Goal: Check status: Check status

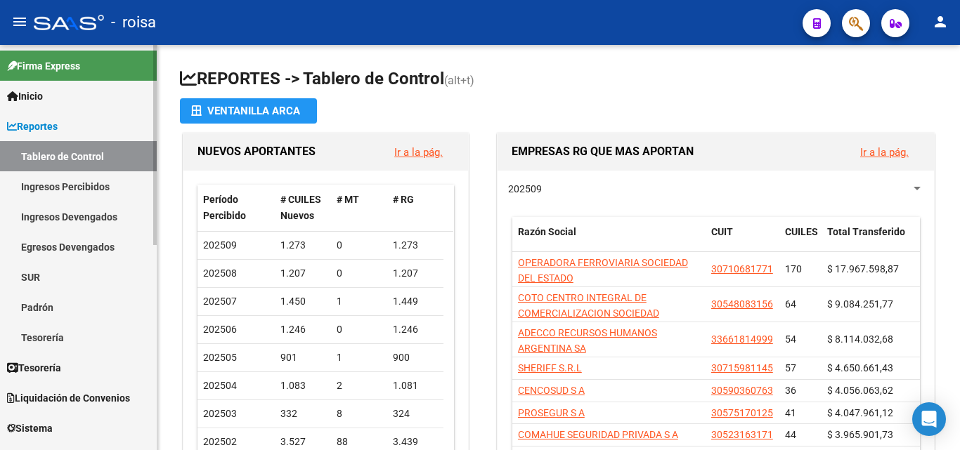
click at [73, 129] on link "Reportes" at bounding box center [78, 126] width 157 height 30
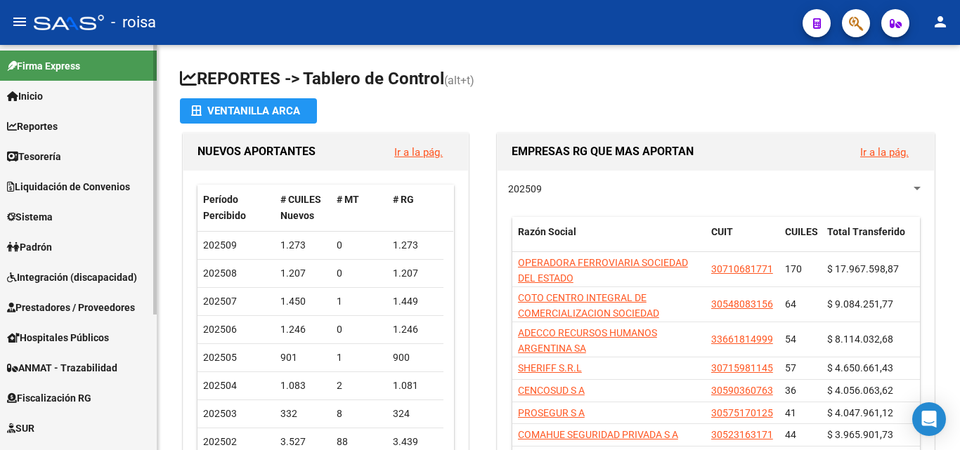
click at [73, 129] on link "Reportes" at bounding box center [78, 126] width 157 height 30
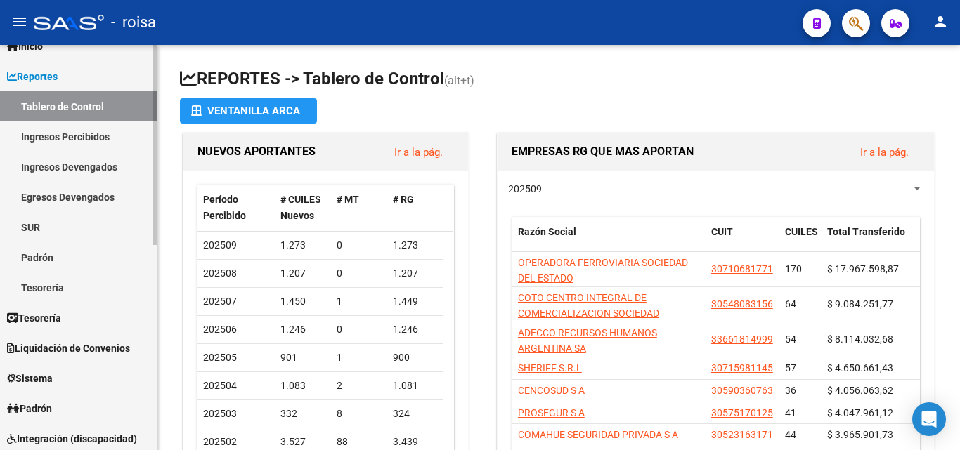
scroll to position [70, 0]
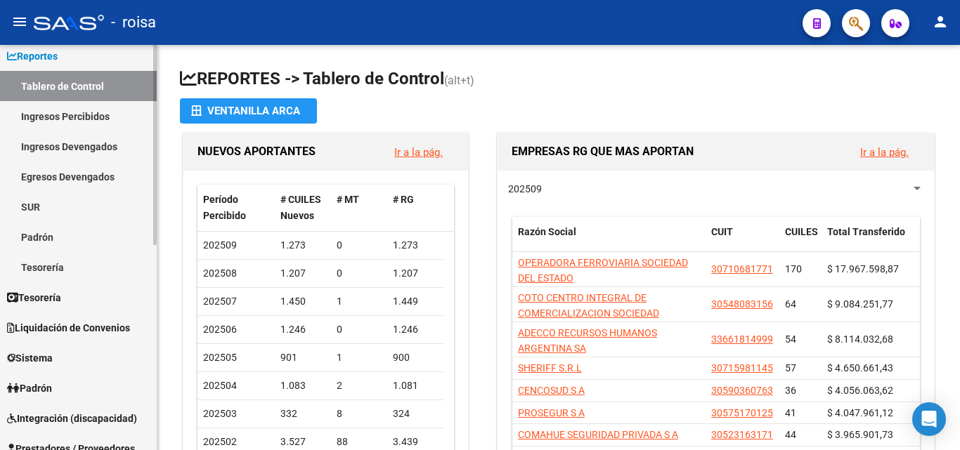
click at [96, 236] on link "Padrón" at bounding box center [78, 237] width 157 height 30
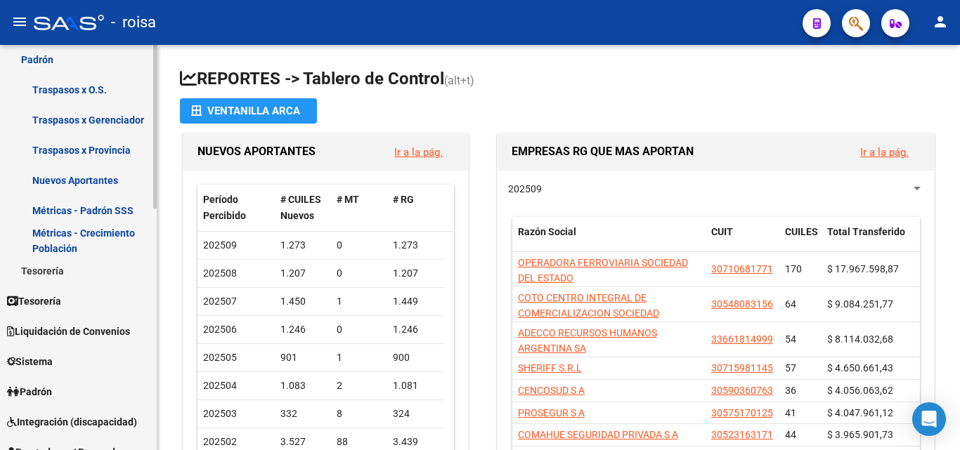
scroll to position [281, 0]
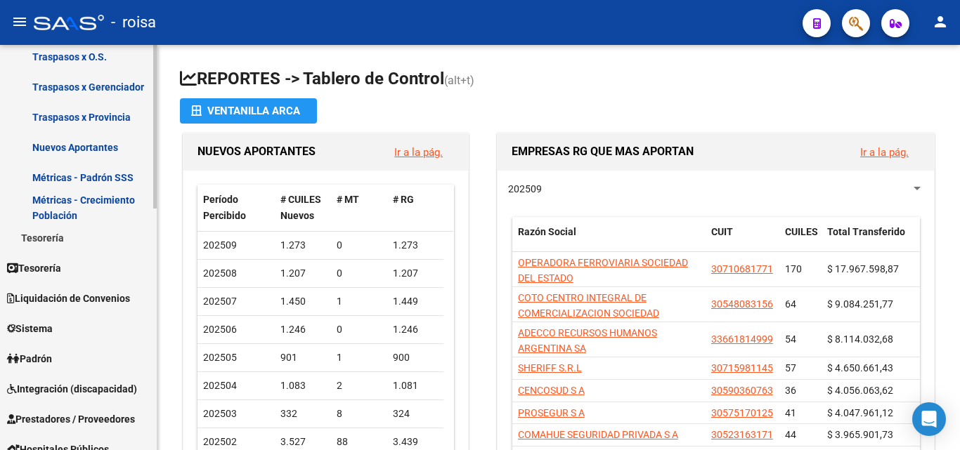
click at [79, 358] on link "Padrón" at bounding box center [78, 359] width 157 height 30
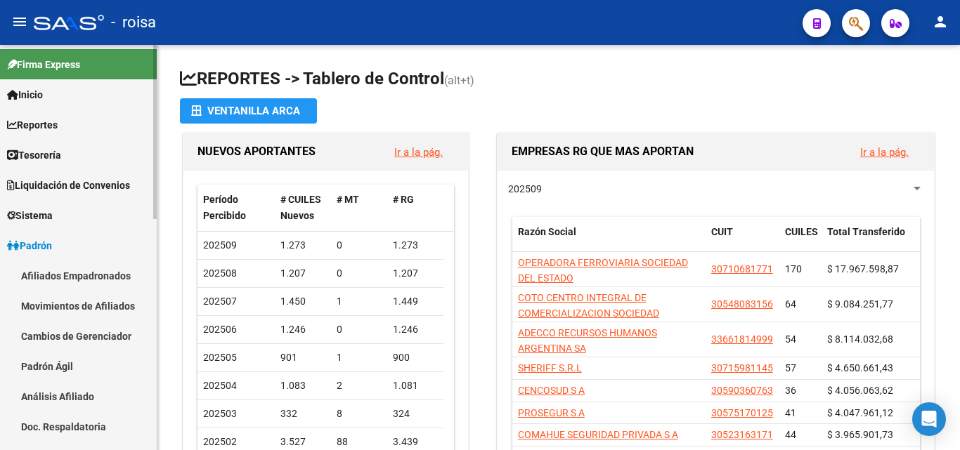
scroll to position [0, 0]
click at [75, 131] on link "Reportes" at bounding box center [78, 126] width 157 height 30
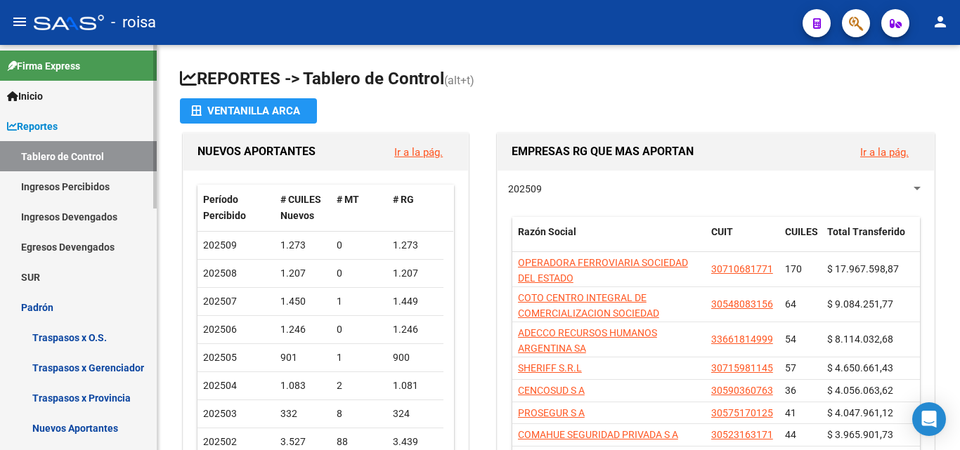
scroll to position [70, 0]
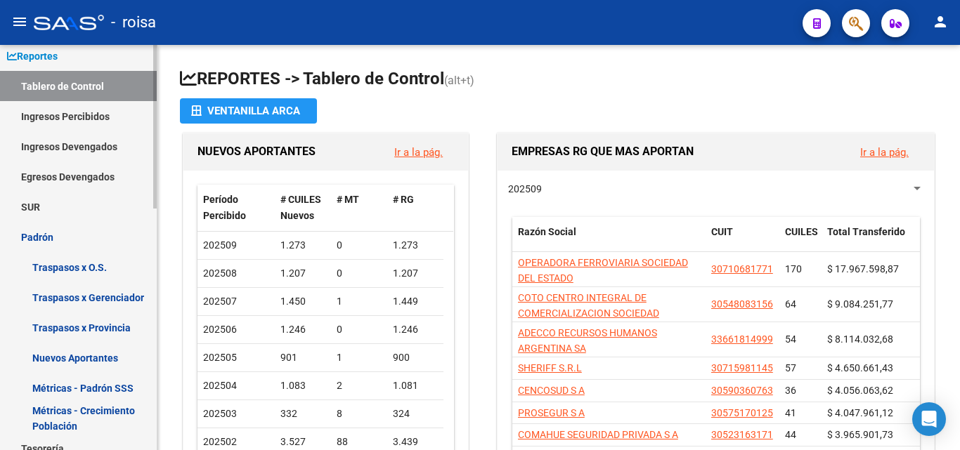
click at [91, 273] on link "Traspasos x O.S." at bounding box center [78, 267] width 157 height 30
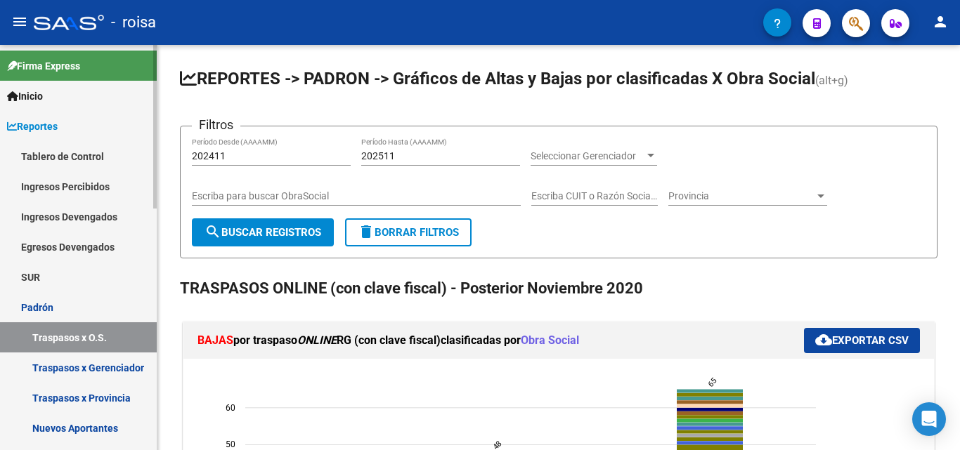
click at [67, 120] on link "Reportes" at bounding box center [78, 126] width 157 height 30
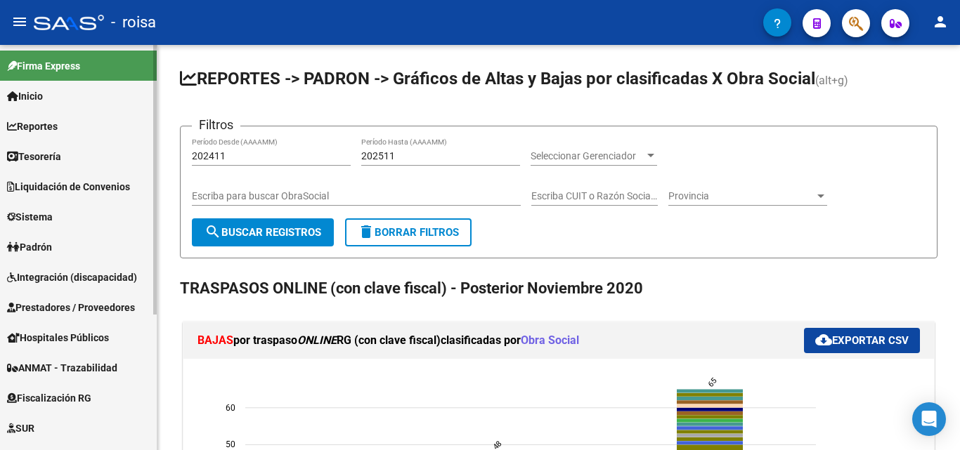
click at [75, 243] on link "Padrón" at bounding box center [78, 247] width 157 height 30
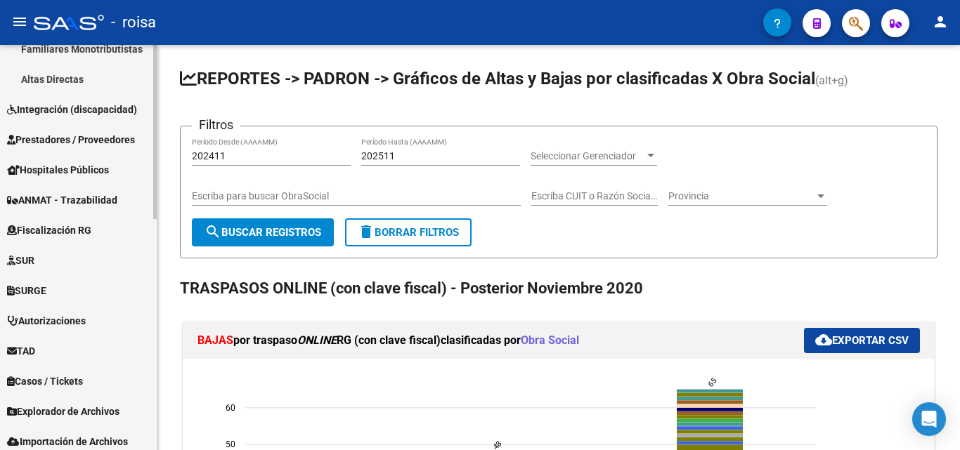
scroll to position [537, 0]
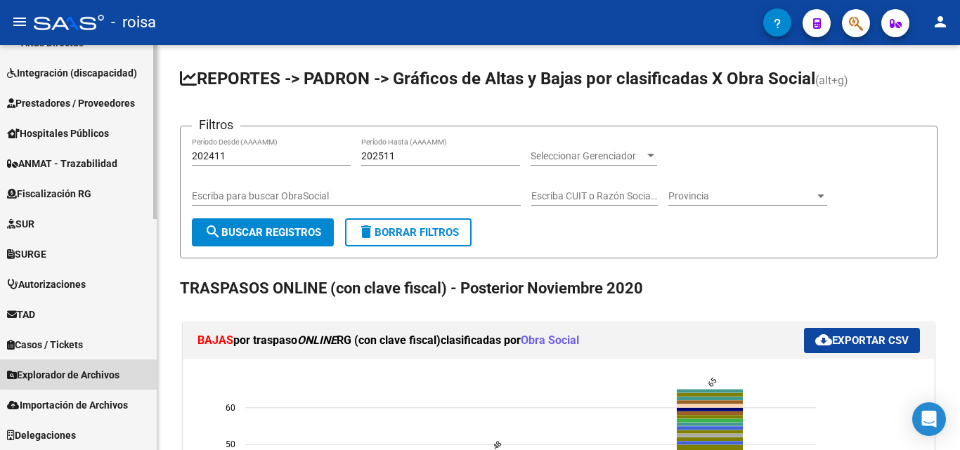
click at [95, 372] on span "Explorador de Archivos" at bounding box center [63, 374] width 112 height 15
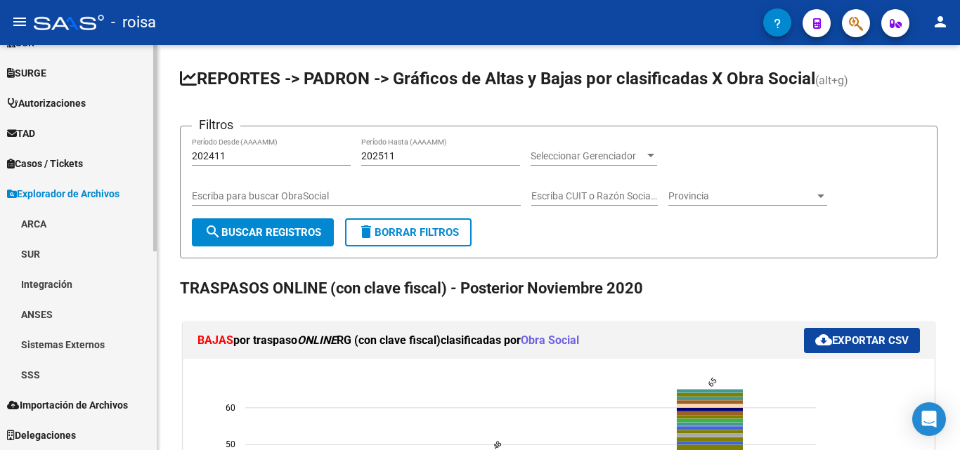
scroll to position [386, 0]
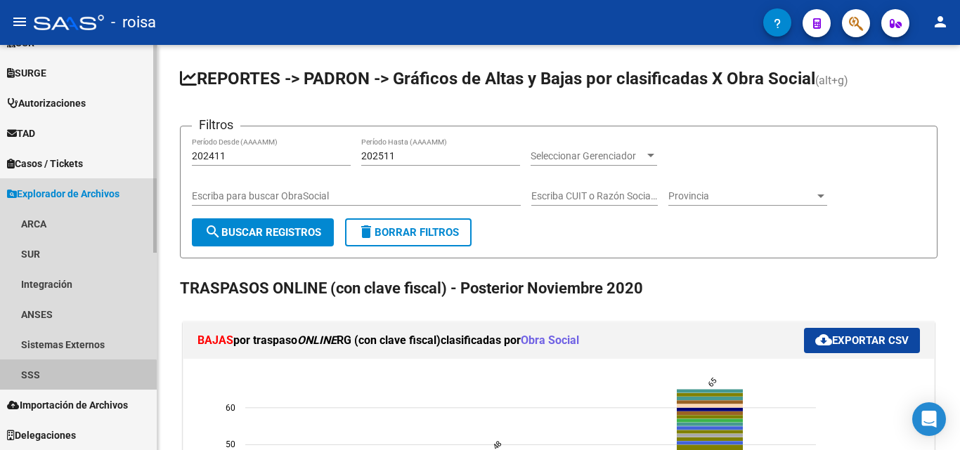
click at [70, 383] on link "SSS" at bounding box center [78, 375] width 157 height 30
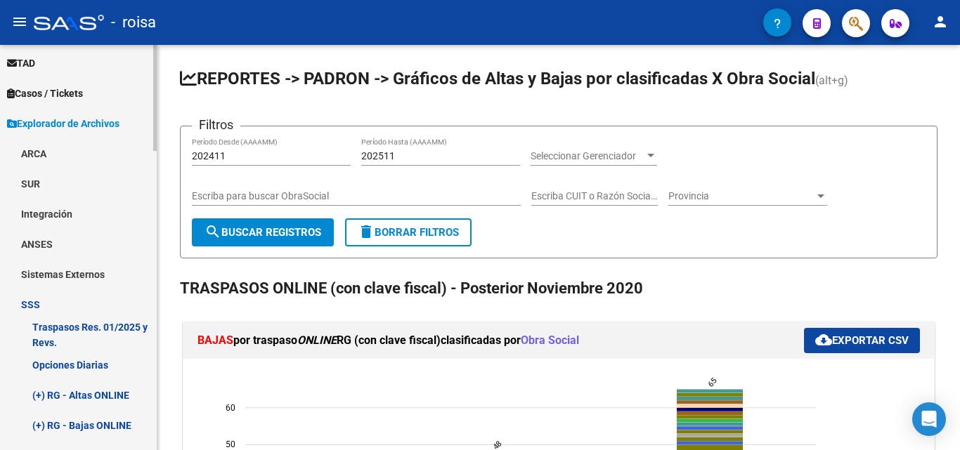
scroll to position [526, 0]
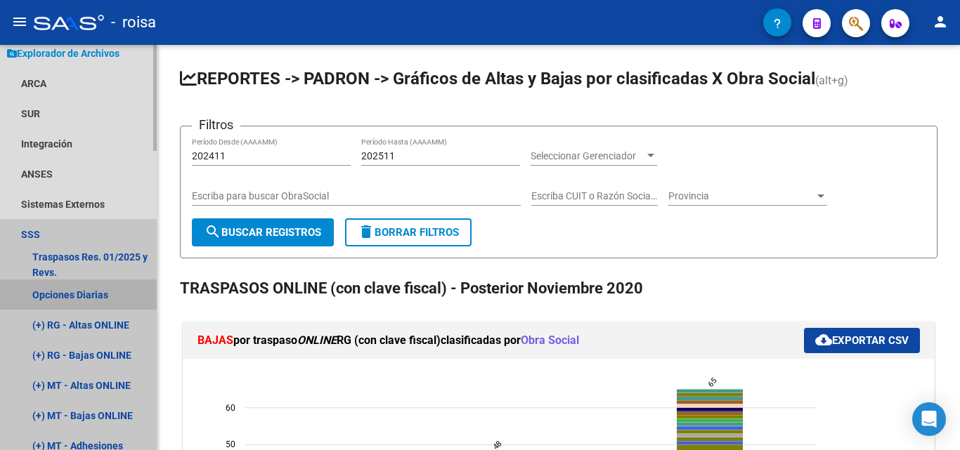
click at [100, 301] on link "Opciones Diarias" at bounding box center [78, 295] width 157 height 30
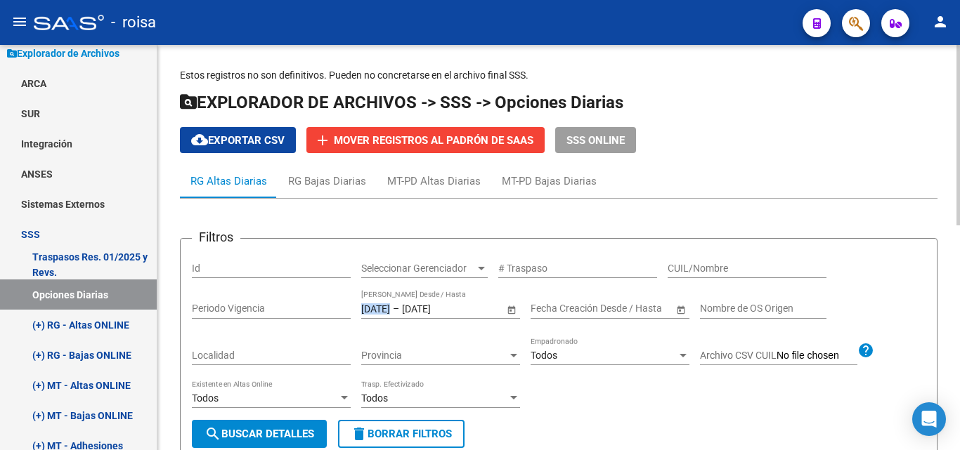
drag, startPoint x: 415, startPoint y: 310, endPoint x: 406, endPoint y: 311, distance: 8.5
click at [406, 311] on div "[DATE] [DATE] – [DATE] [DATE]" at bounding box center [432, 309] width 143 height 12
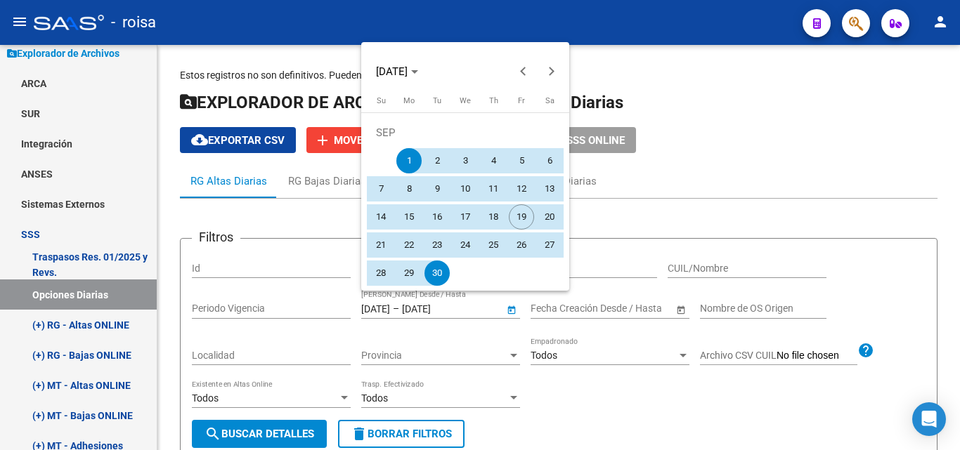
click at [413, 308] on div at bounding box center [480, 225] width 960 height 450
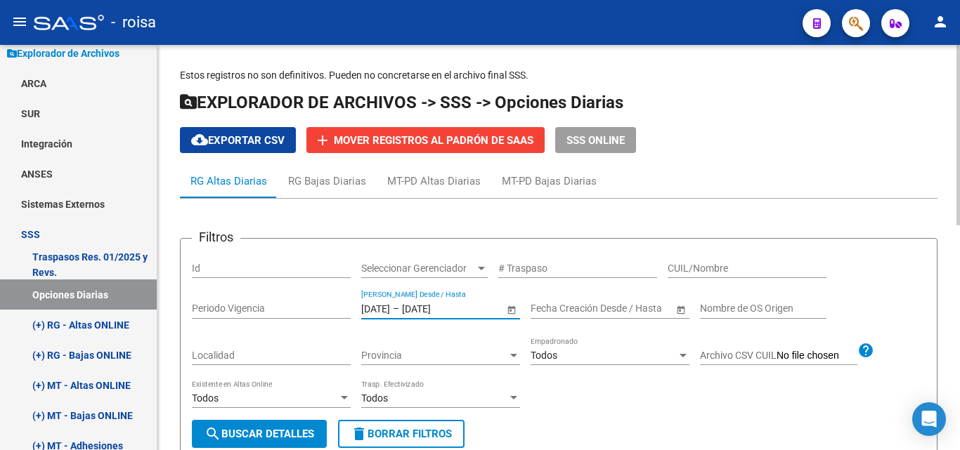
drag, startPoint x: 377, startPoint y: 310, endPoint x: 388, endPoint y: 312, distance: 11.4
click at [388, 312] on input "[DATE]" at bounding box center [375, 309] width 29 height 12
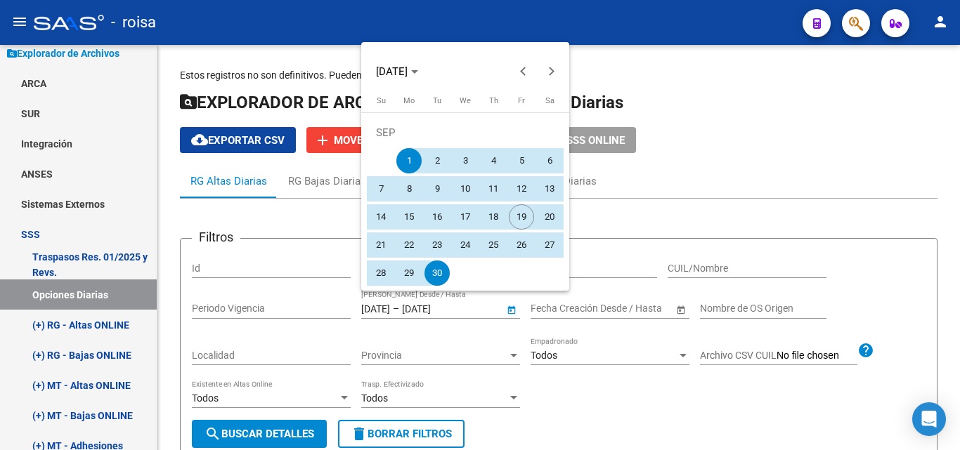
click at [380, 321] on div at bounding box center [480, 225] width 960 height 450
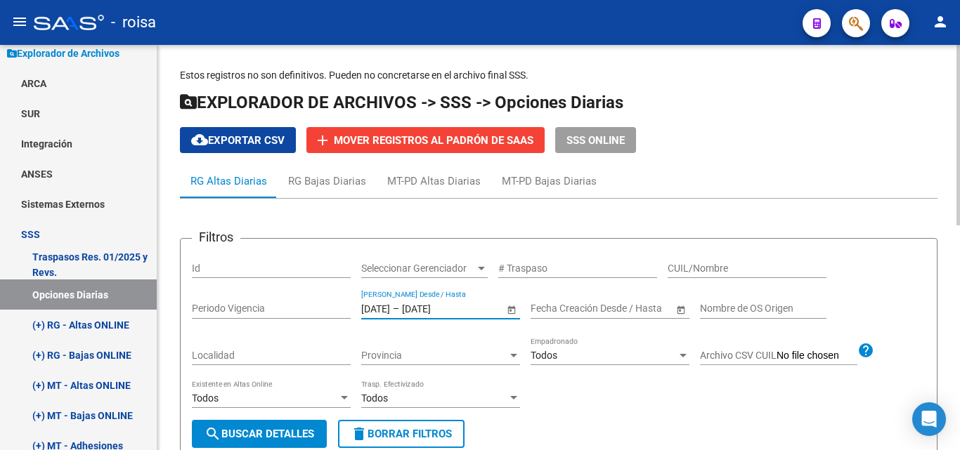
click at [382, 312] on input "[DATE]" at bounding box center [375, 309] width 29 height 12
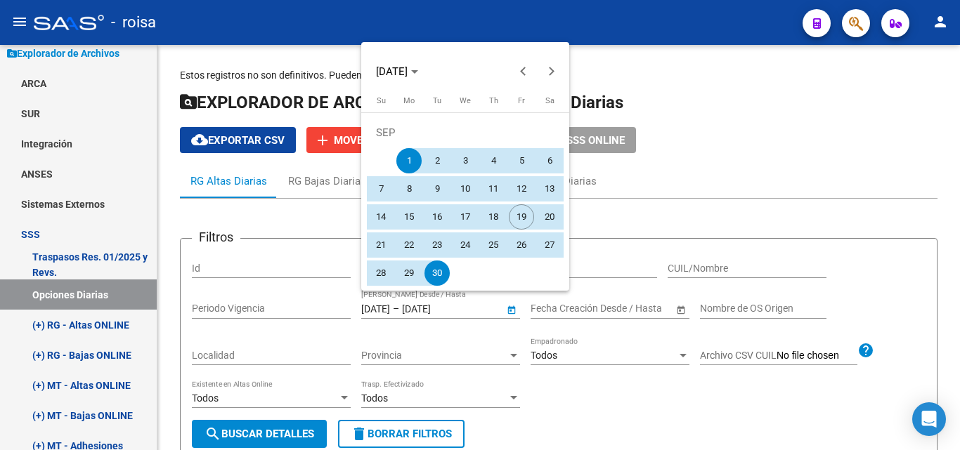
drag, startPoint x: 389, startPoint y: 308, endPoint x: 377, endPoint y: 308, distance: 11.3
click at [377, 308] on div at bounding box center [480, 225] width 960 height 450
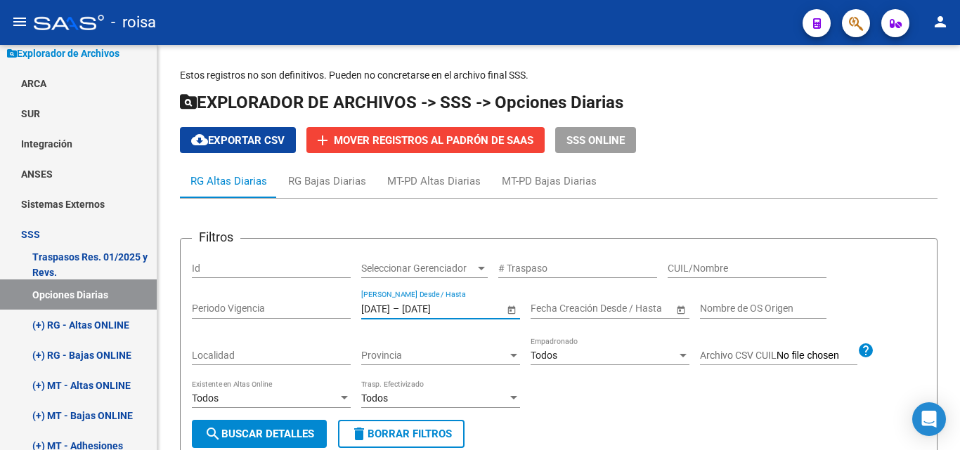
click at [377, 308] on input "[DATE]" at bounding box center [375, 309] width 29 height 12
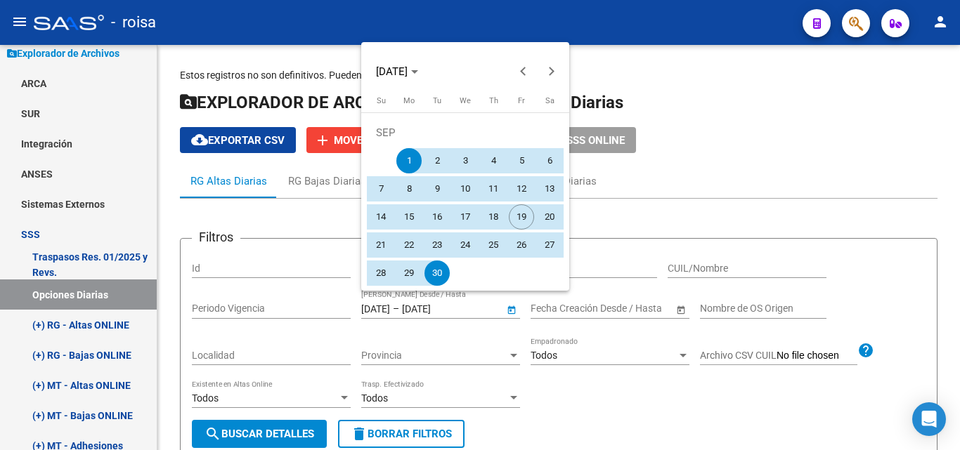
click at [382, 308] on div at bounding box center [480, 225] width 960 height 450
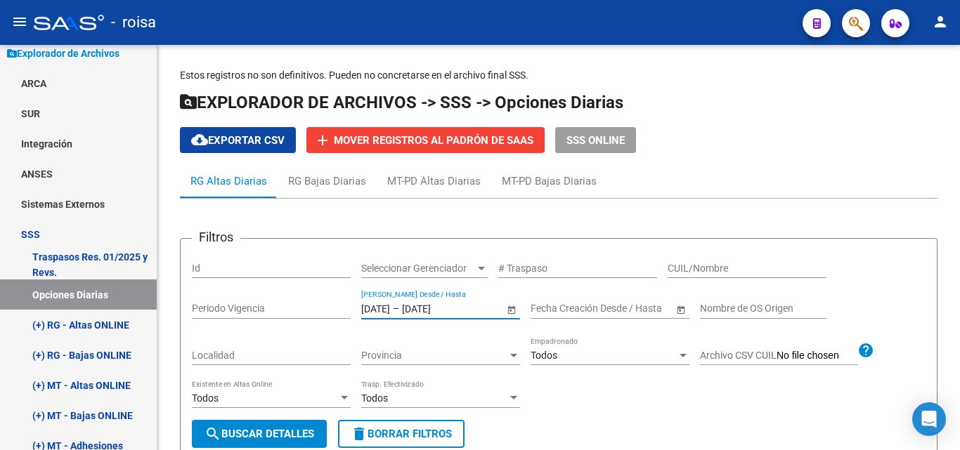
click at [382, 308] on input "[DATE]" at bounding box center [375, 309] width 29 height 12
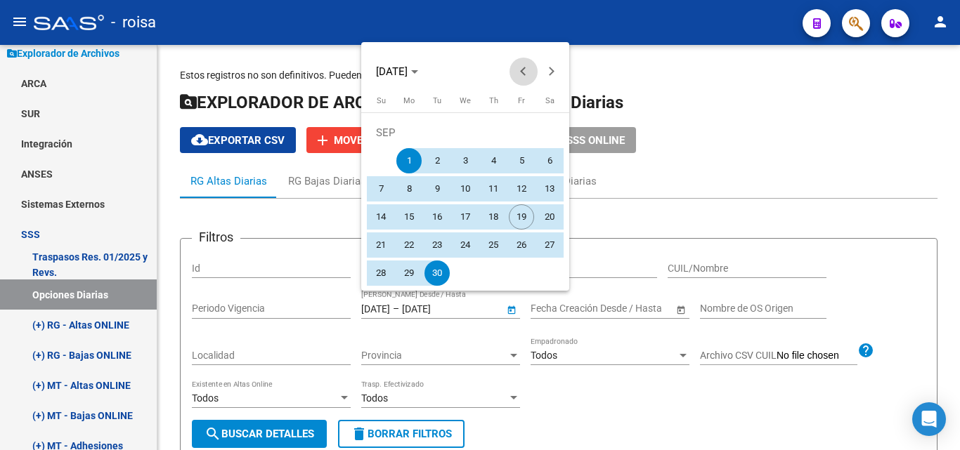
click at [522, 67] on span "Previous month" at bounding box center [523, 72] width 28 height 28
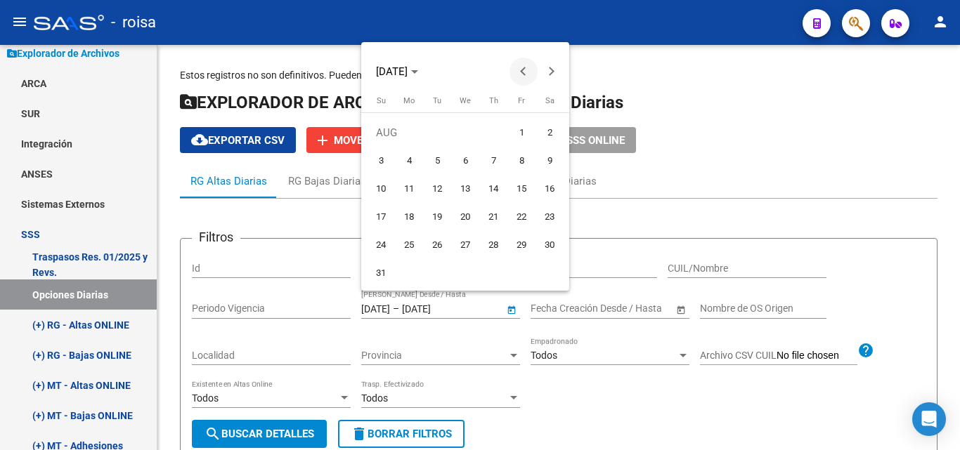
click at [522, 67] on span "Previous month" at bounding box center [523, 72] width 28 height 28
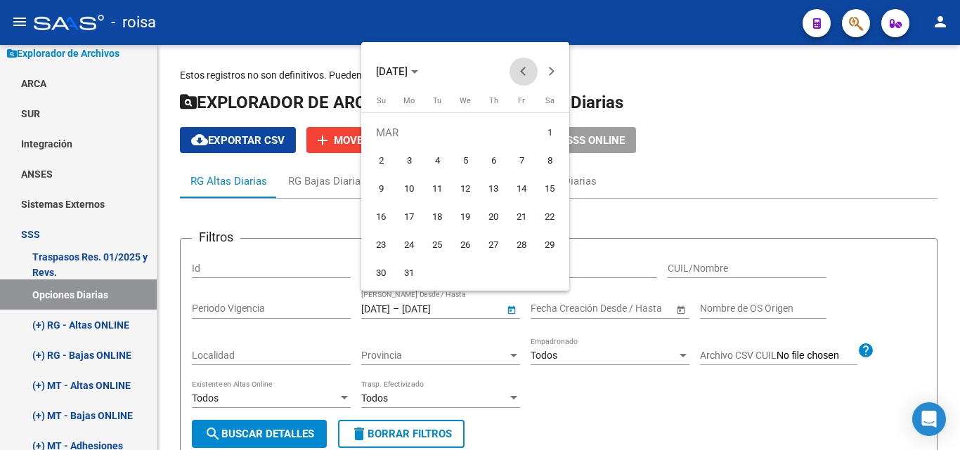
click at [522, 67] on span "Previous month" at bounding box center [523, 72] width 28 height 28
click at [464, 129] on span "1" at bounding box center [464, 132] width 25 height 25
type input "[DATE]"
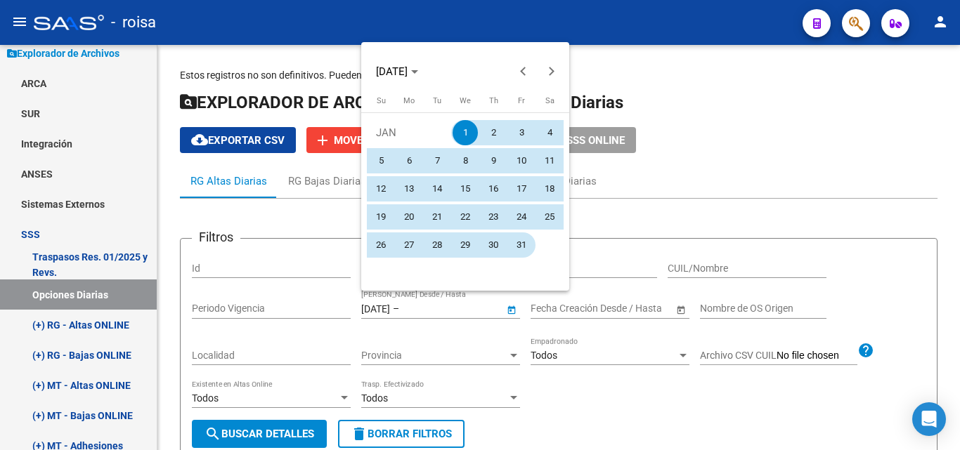
click at [523, 249] on span "31" at bounding box center [521, 245] width 25 height 25
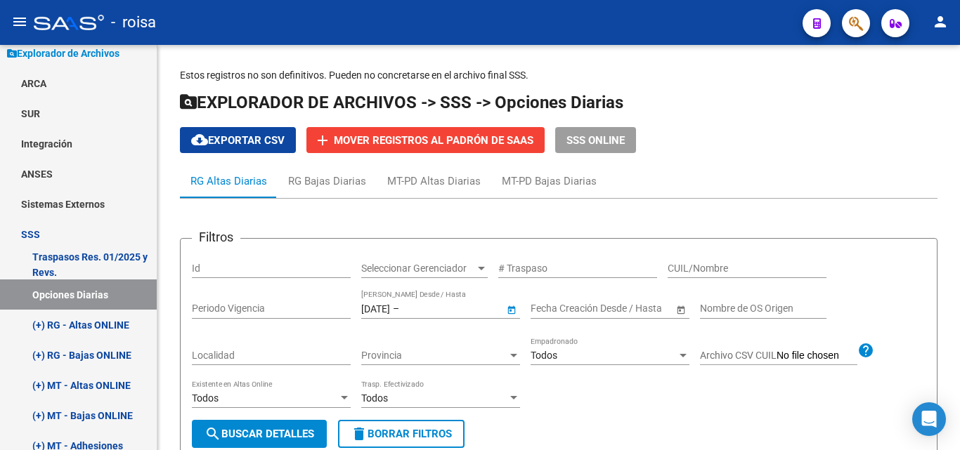
type input "[DATE]"
click at [511, 306] on span "Open calendar" at bounding box center [512, 309] width 34 height 34
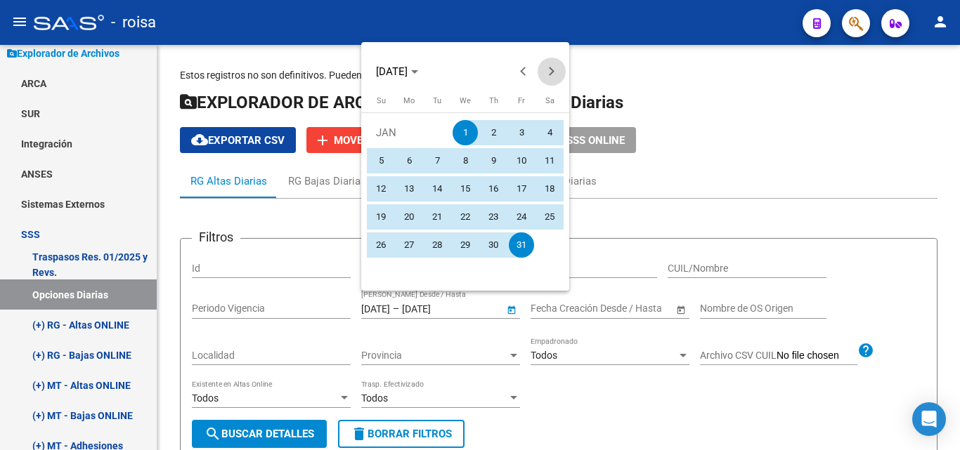
click at [554, 67] on span "Next month" at bounding box center [551, 72] width 28 height 28
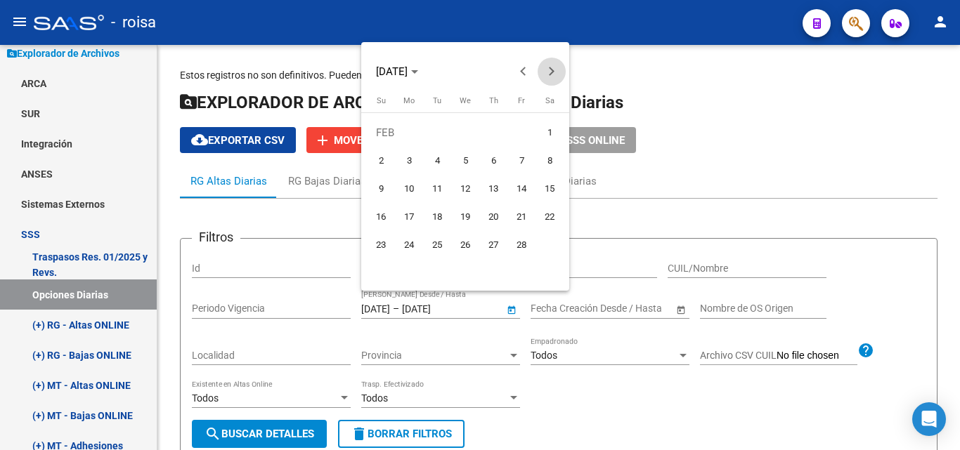
click at [554, 67] on span "Next month" at bounding box center [551, 72] width 28 height 28
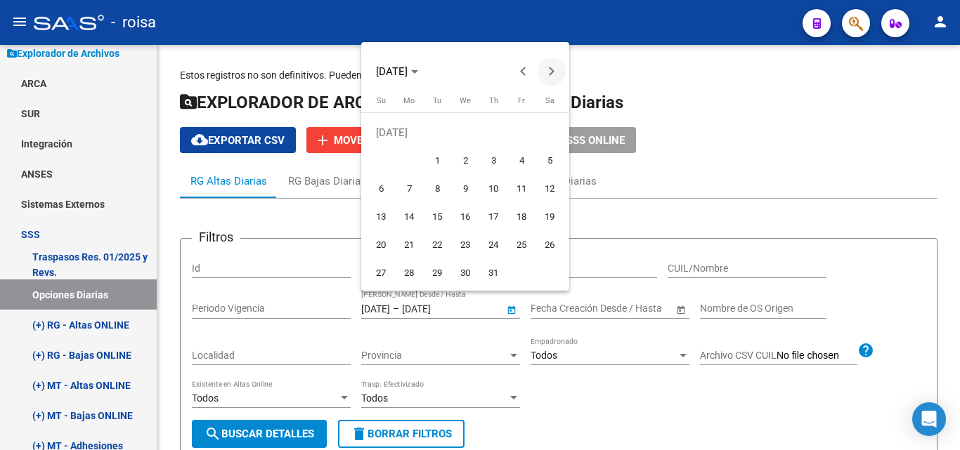
click at [554, 67] on span "Next month" at bounding box center [551, 72] width 28 height 28
click at [523, 216] on span "19" at bounding box center [521, 216] width 25 height 25
type input "[DATE]"
drag, startPoint x: 523, startPoint y: 216, endPoint x: 412, endPoint y: 158, distance: 125.4
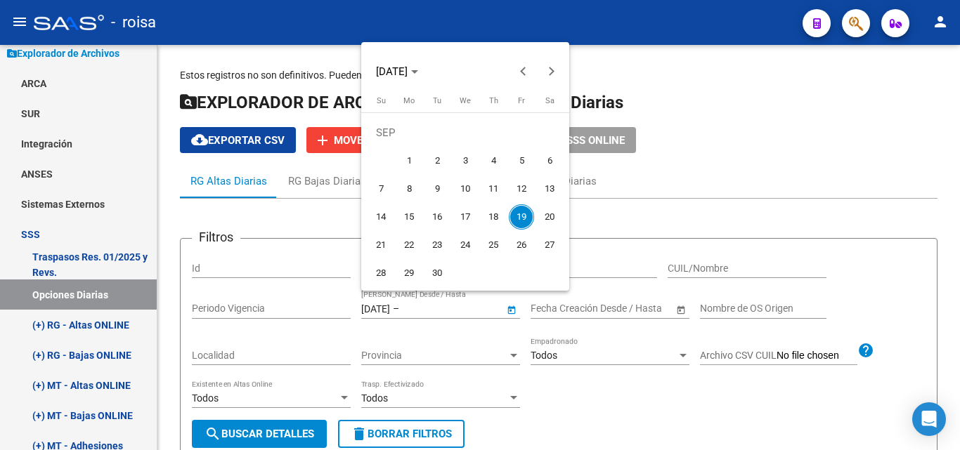
click at [412, 158] on tbody "[DATE] 2 3 4 5 6 7 8 9 10 11 12 13 14 15 16 17 18 19 20 21 22 23 24 25 26 27 28…" at bounding box center [465, 203] width 197 height 169
click at [518, 219] on span "19" at bounding box center [521, 216] width 25 height 25
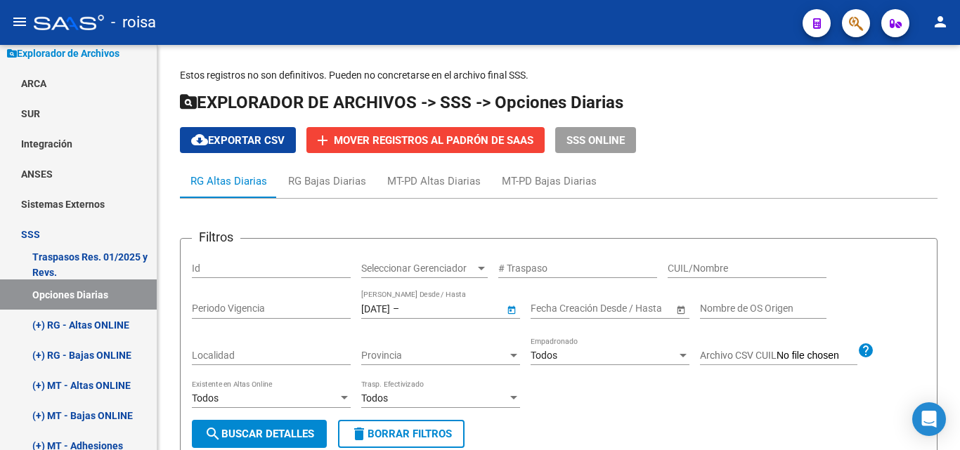
type input "[DATE]"
click at [379, 307] on input "[DATE]" at bounding box center [375, 309] width 29 height 12
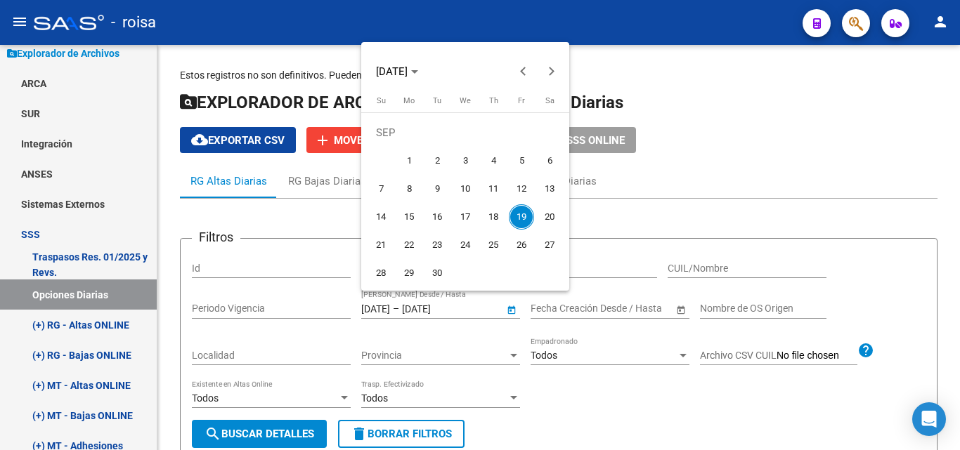
click at [483, 308] on div at bounding box center [480, 225] width 960 height 450
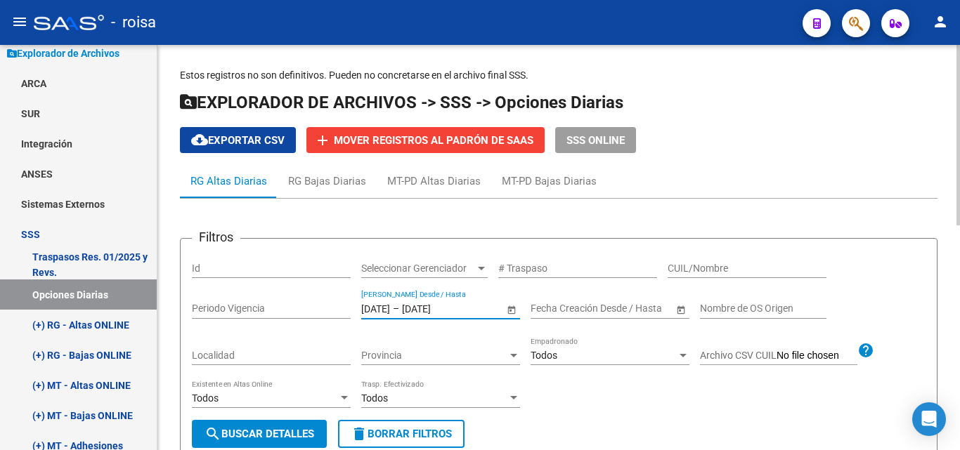
drag, startPoint x: 373, startPoint y: 306, endPoint x: 356, endPoint y: 311, distance: 17.4
click at [356, 311] on div "Filtros Id Seleccionar Gerenciador Seleccionar Gerenciador # Traspaso CUIL/Nomb…" at bounding box center [558, 335] width 733 height 170
drag, startPoint x: 402, startPoint y: 305, endPoint x: 335, endPoint y: 305, distance: 66.7
click at [335, 305] on div "Filtros Id Seleccionar Gerenciador Seleccionar Gerenciador # Traspaso CUIL/Nomb…" at bounding box center [558, 335] width 733 height 170
type input "[DATE]"
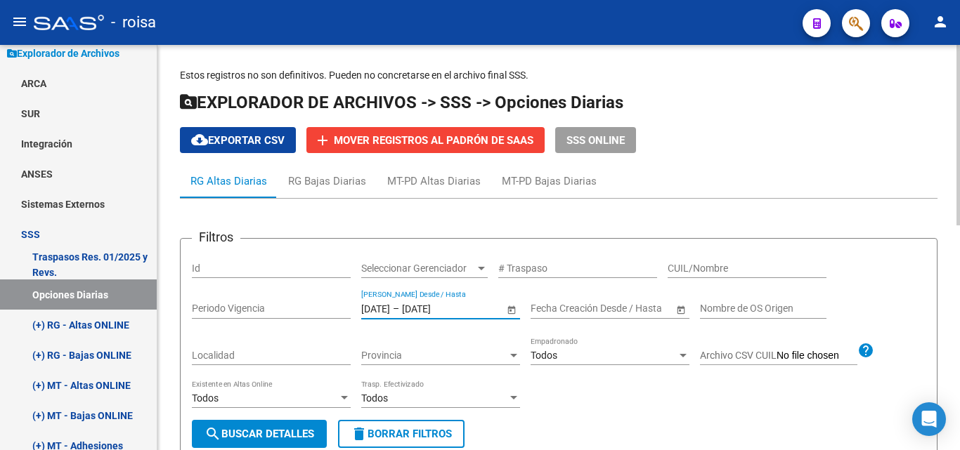
drag, startPoint x: 470, startPoint y: 309, endPoint x: 431, endPoint y: 313, distance: 38.8
click at [431, 313] on input "[DATE]" at bounding box center [436, 309] width 69 height 12
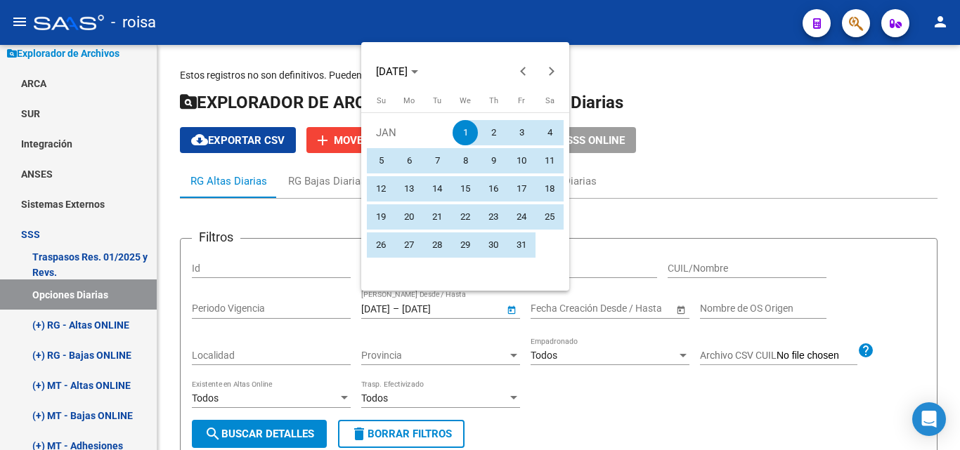
drag, startPoint x: 429, startPoint y: 309, endPoint x: 440, endPoint y: 307, distance: 10.7
click at [440, 307] on div at bounding box center [480, 225] width 960 height 450
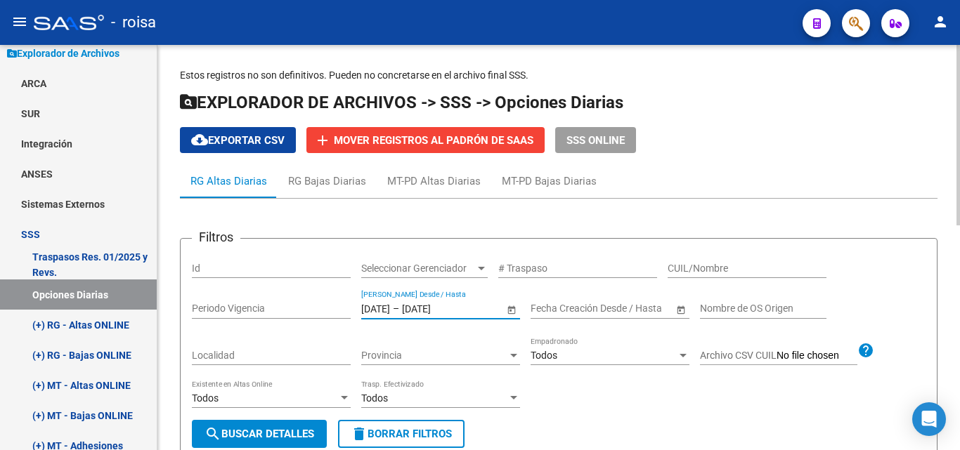
drag, startPoint x: 426, startPoint y: 312, endPoint x: 435, endPoint y: 310, distance: 9.4
click at [435, 310] on input "[DATE]" at bounding box center [436, 309] width 69 height 12
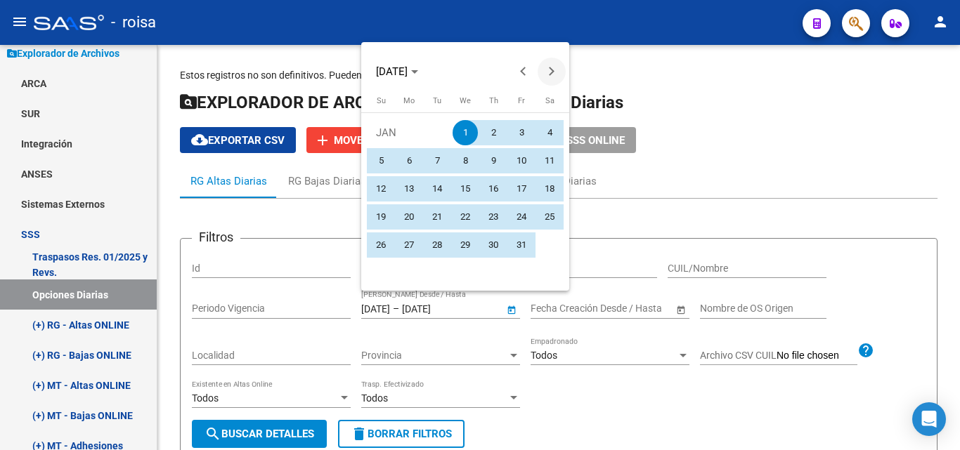
click at [547, 65] on span "Next month" at bounding box center [551, 72] width 28 height 28
click at [548, 65] on span "Next month" at bounding box center [551, 72] width 28 height 28
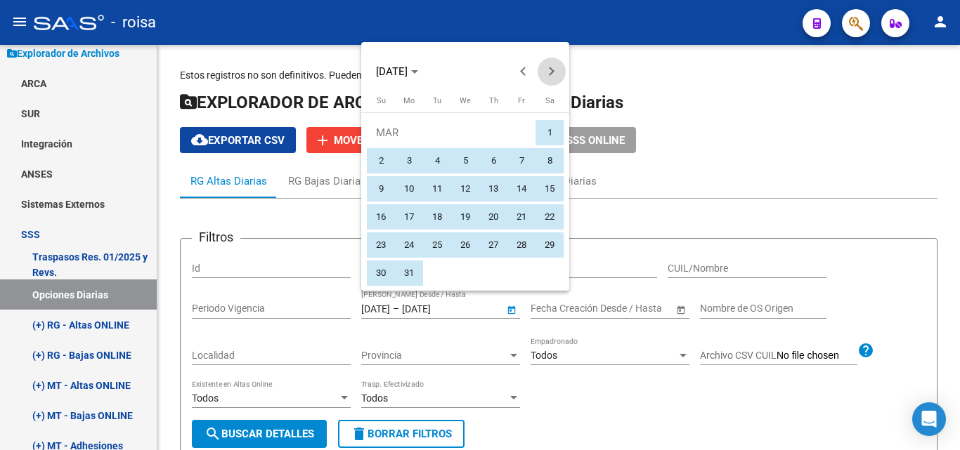
click at [548, 65] on span "Next month" at bounding box center [551, 72] width 28 height 28
click at [549, 65] on span "Next month" at bounding box center [551, 72] width 28 height 28
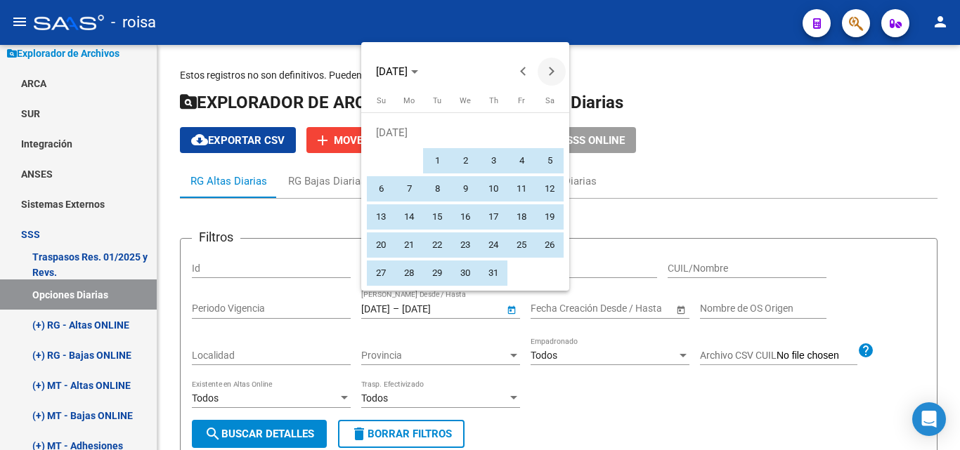
click at [549, 65] on span "Next month" at bounding box center [551, 72] width 28 height 28
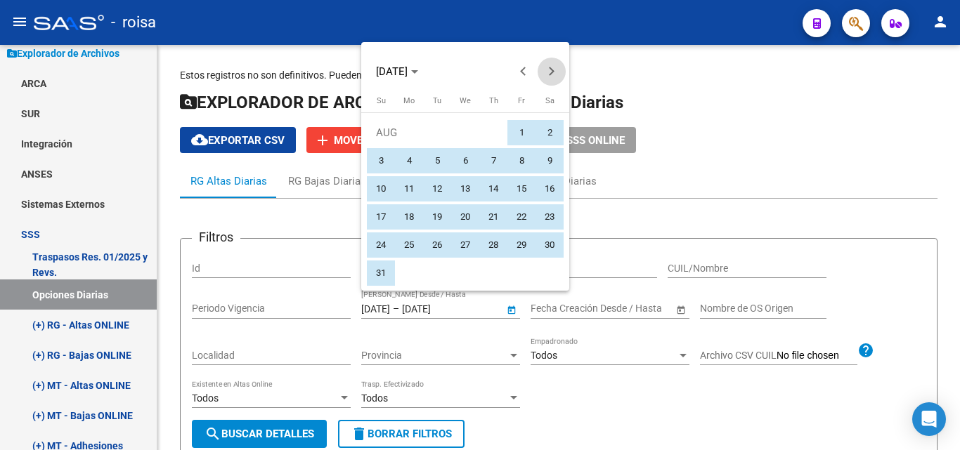
click at [549, 65] on span "Next month" at bounding box center [551, 72] width 28 height 28
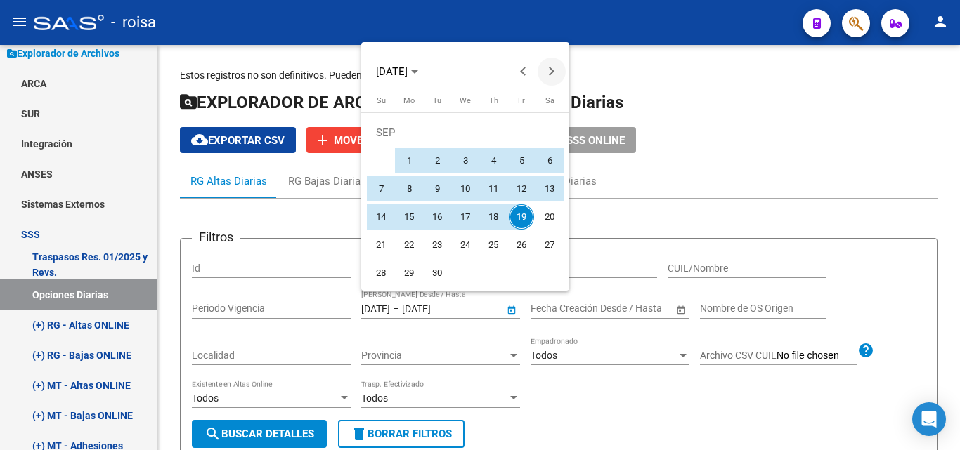
click at [549, 65] on span "Next month" at bounding box center [551, 72] width 28 height 28
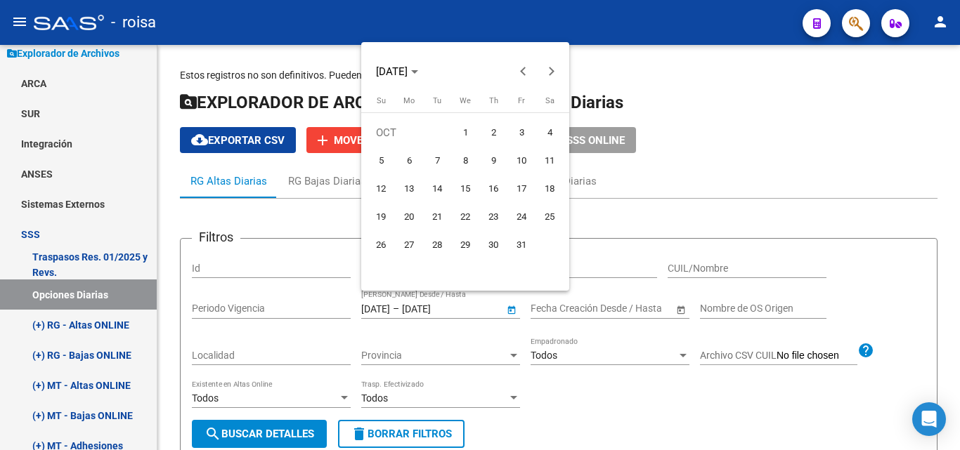
click at [467, 129] on span "1" at bounding box center [464, 132] width 25 height 25
type input "[DATE]"
click at [448, 313] on div at bounding box center [480, 225] width 960 height 450
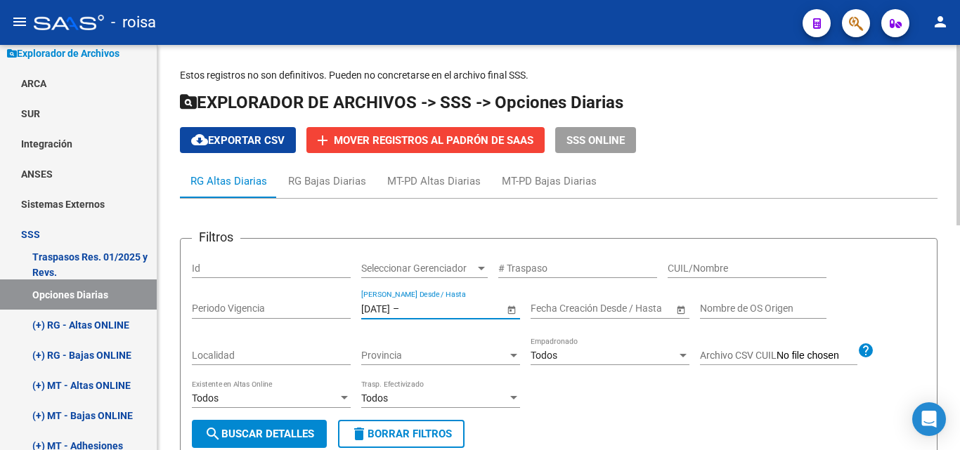
click at [275, 305] on input "Periodo Vigencia" at bounding box center [271, 309] width 159 height 12
drag, startPoint x: 434, startPoint y: 308, endPoint x: 261, endPoint y: 289, distance: 173.9
click at [261, 289] on div "Filtros Id Seleccionar Gerenciador Seleccionar Gerenciador # Traspaso CUIL/Nomb…" at bounding box center [558, 335] width 733 height 170
drag, startPoint x: 422, startPoint y: 308, endPoint x: 334, endPoint y: 301, distance: 88.2
click at [334, 301] on div "Filtros Id Seleccionar Gerenciador Seleccionar Gerenciador # Traspaso CUIL/Nomb…" at bounding box center [558, 335] width 733 height 170
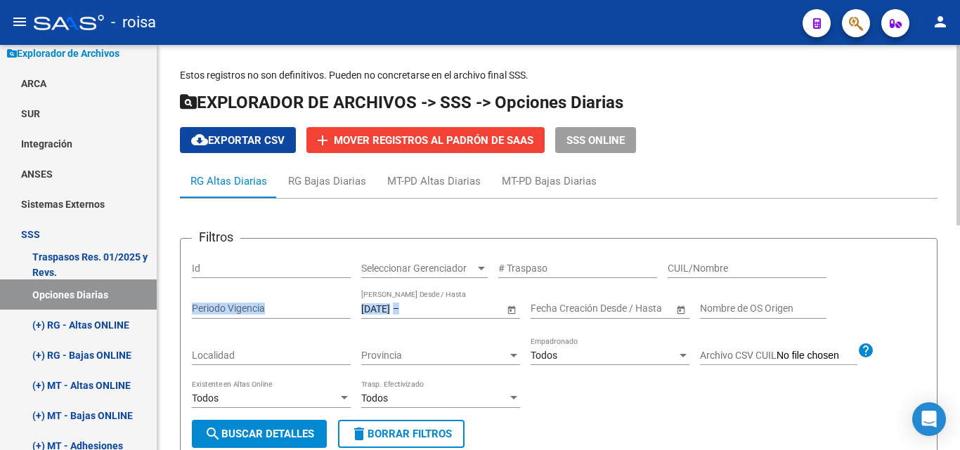
click at [511, 309] on span "Open calendar" at bounding box center [512, 309] width 34 height 34
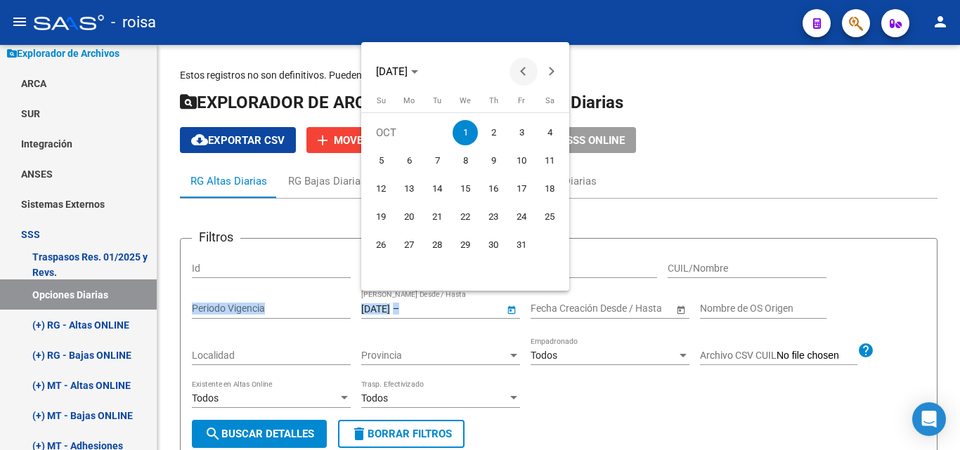
click at [528, 72] on button "Previous month" at bounding box center [523, 72] width 28 height 28
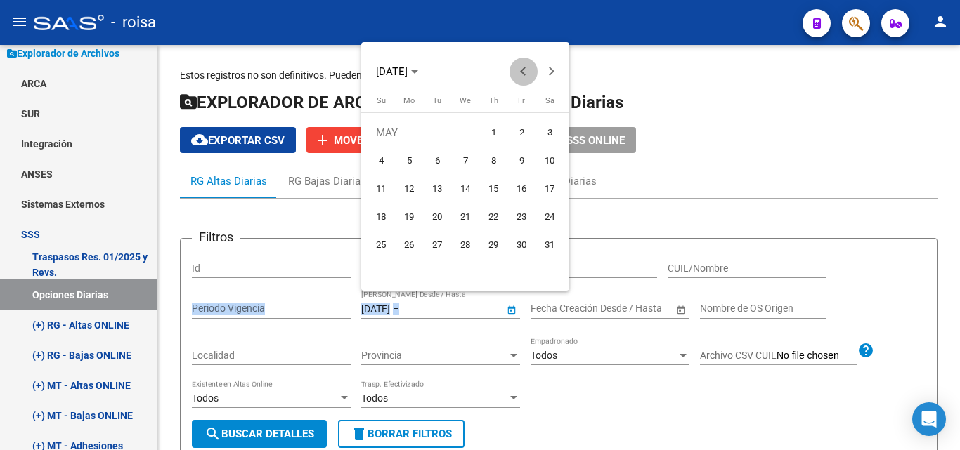
click at [528, 72] on button "Previous month" at bounding box center [523, 72] width 28 height 28
click at [457, 135] on span "1" at bounding box center [464, 132] width 25 height 25
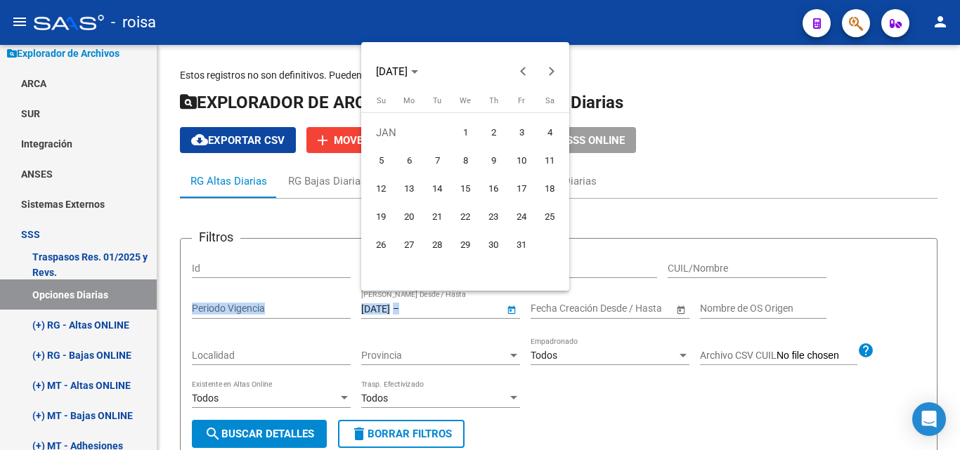
type input "[DATE]"
click at [551, 74] on button "Next month" at bounding box center [551, 72] width 28 height 28
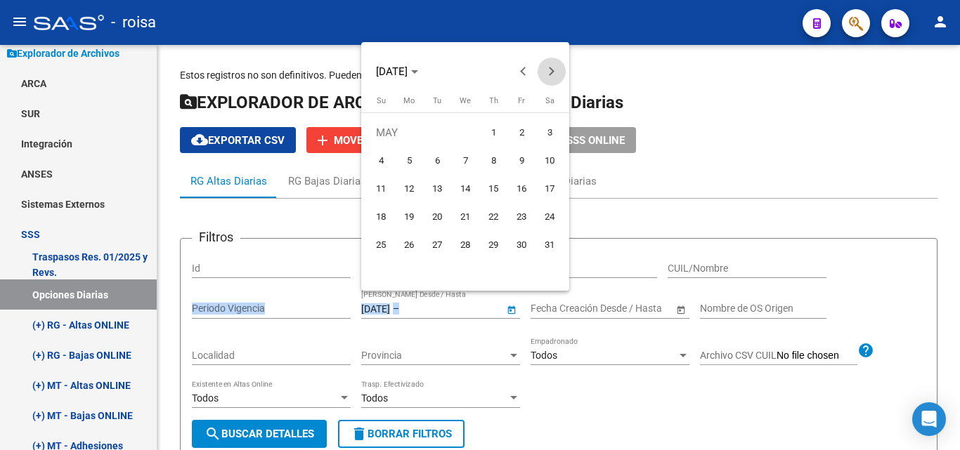
click at [551, 74] on button "Next month" at bounding box center [551, 72] width 28 height 28
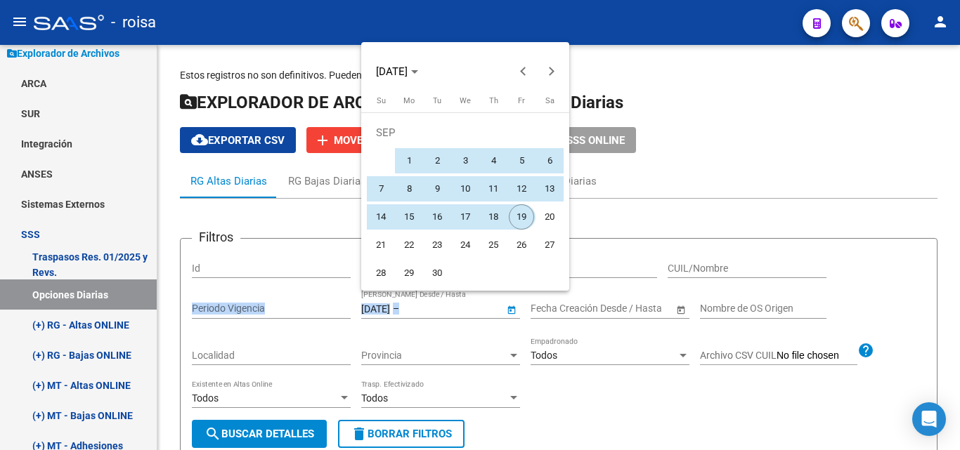
click at [521, 216] on span "19" at bounding box center [521, 216] width 25 height 25
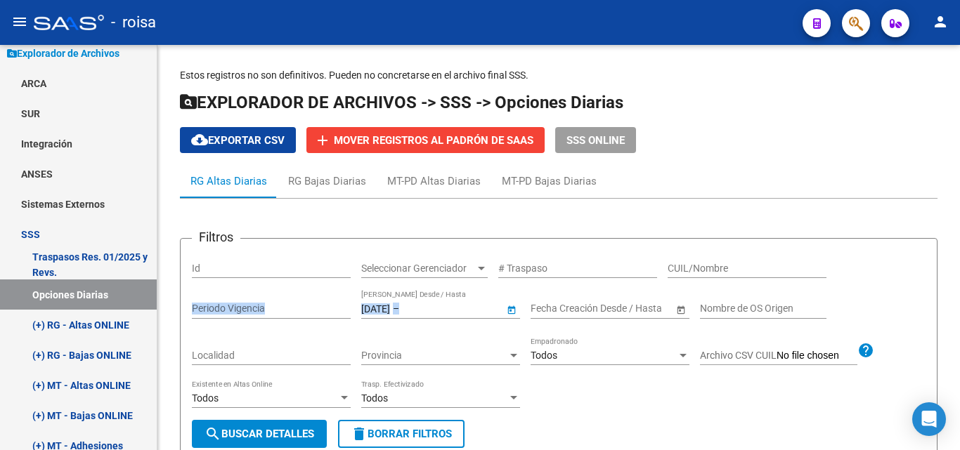
type input "[DATE]"
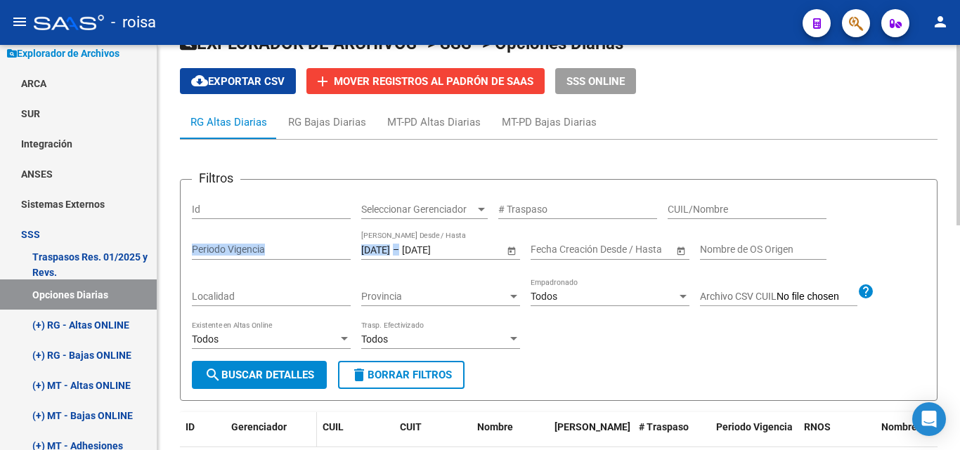
scroll to position [141, 0]
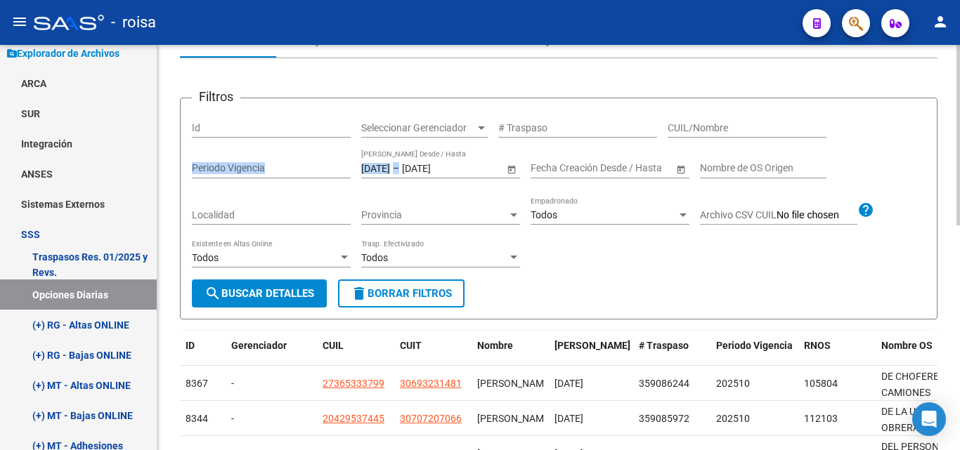
click at [261, 290] on span "search Buscar Detalles" at bounding box center [259, 293] width 110 height 13
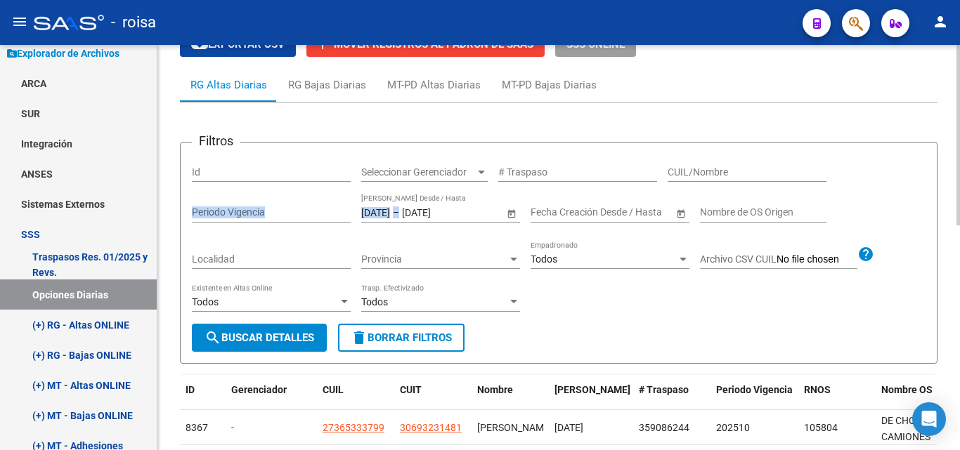
scroll to position [83, 0]
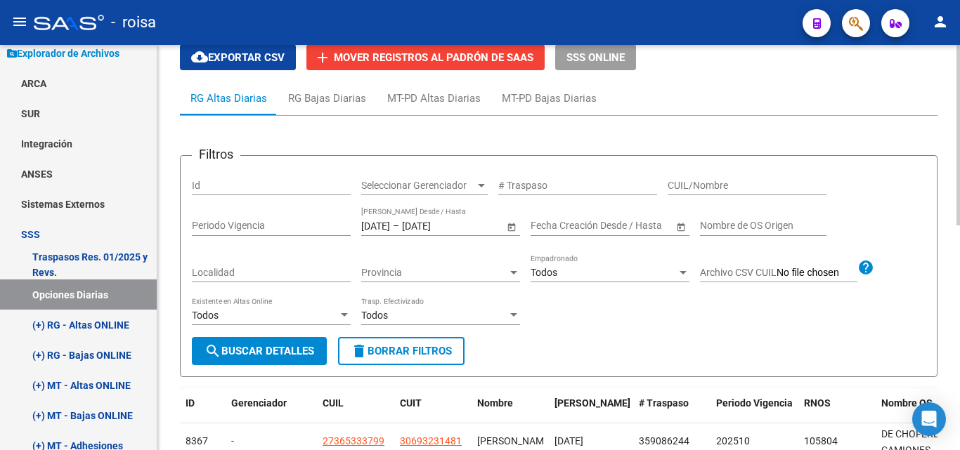
click at [471, 222] on input "[DATE]" at bounding box center [436, 226] width 69 height 12
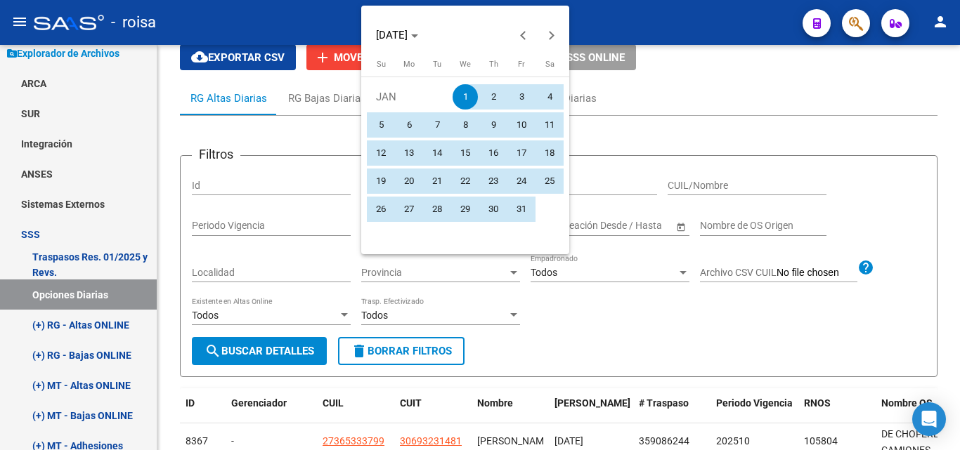
click at [764, 111] on div at bounding box center [480, 225] width 960 height 450
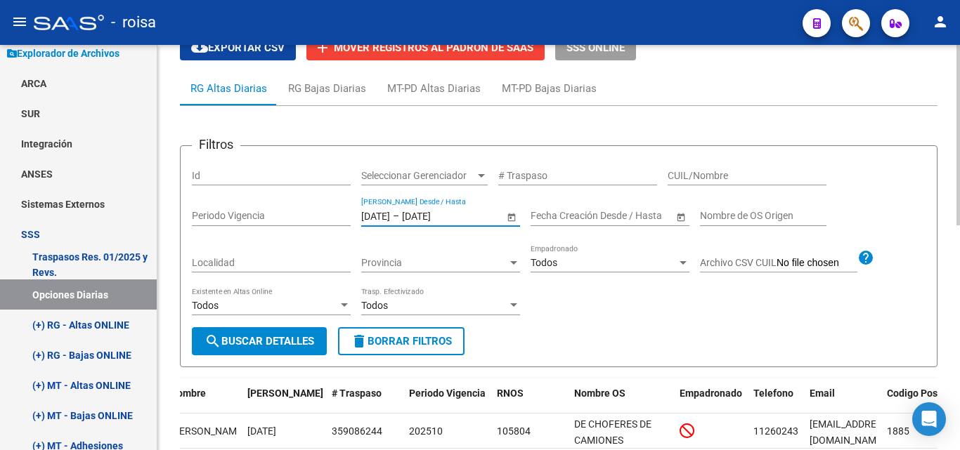
scroll to position [0, 0]
